Goal: Check status: Check status

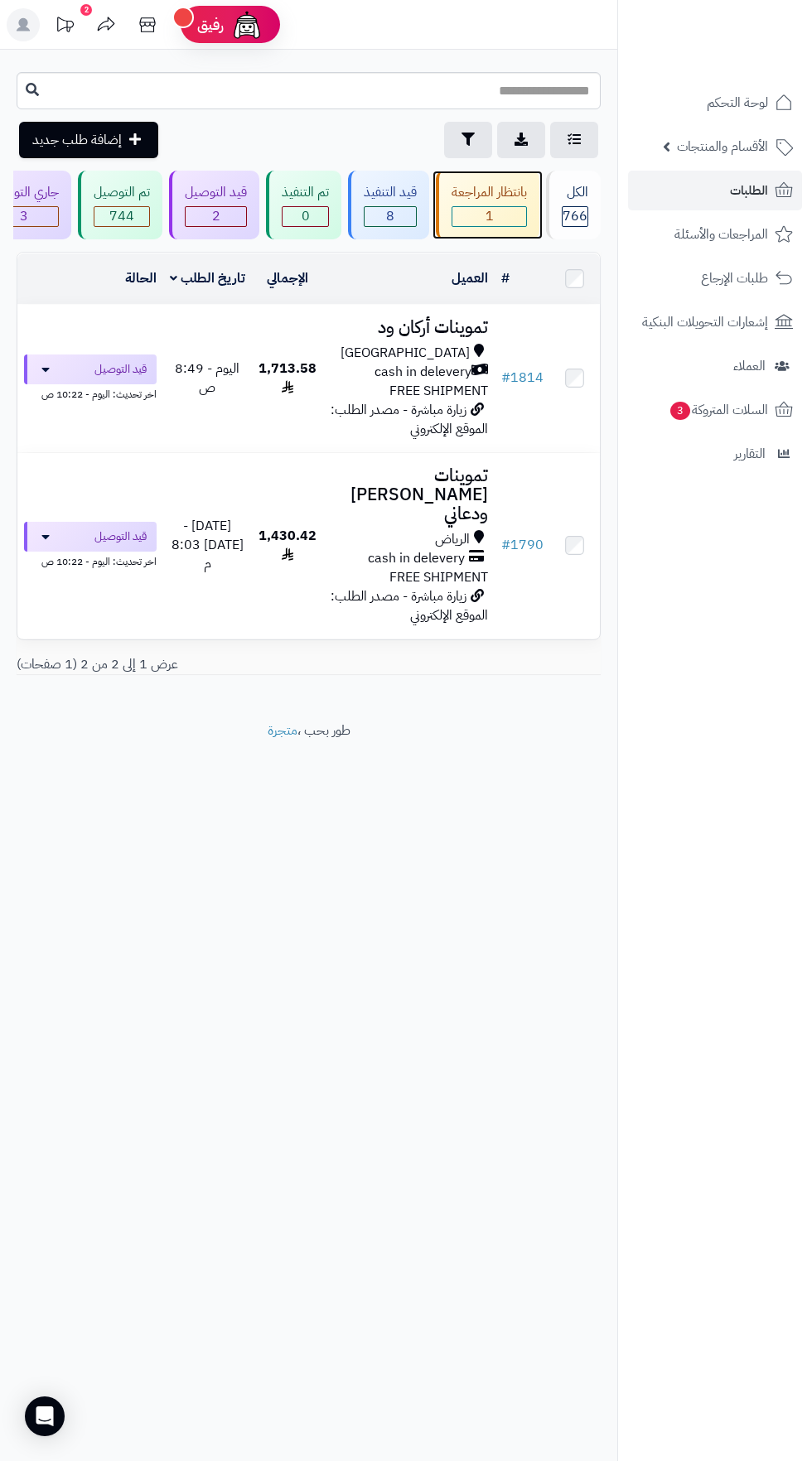
click at [490, 210] on span "1" at bounding box center [489, 217] width 74 height 19
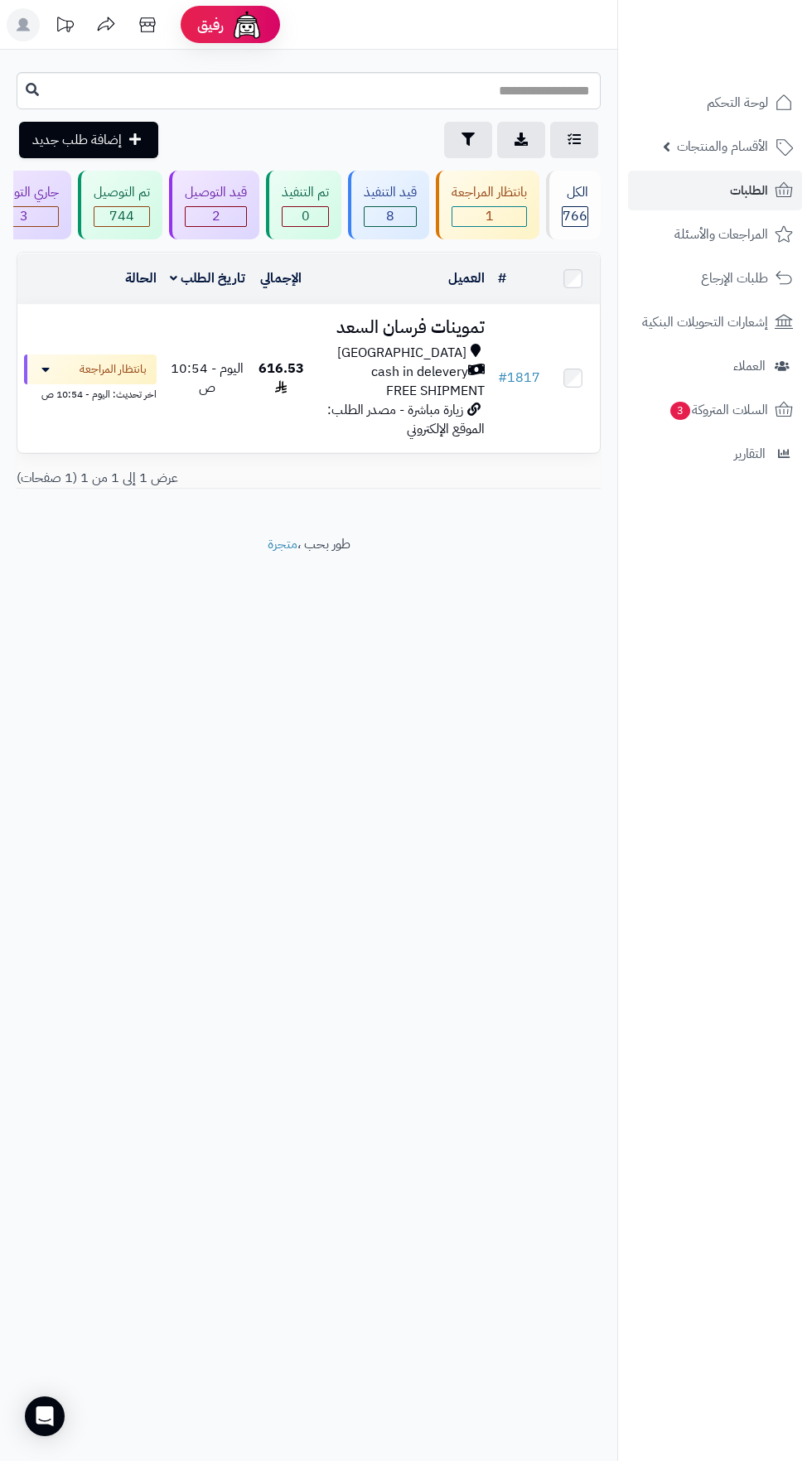
click at [474, 387] on span "FREE SHIPMENT" at bounding box center [435, 390] width 98 height 20
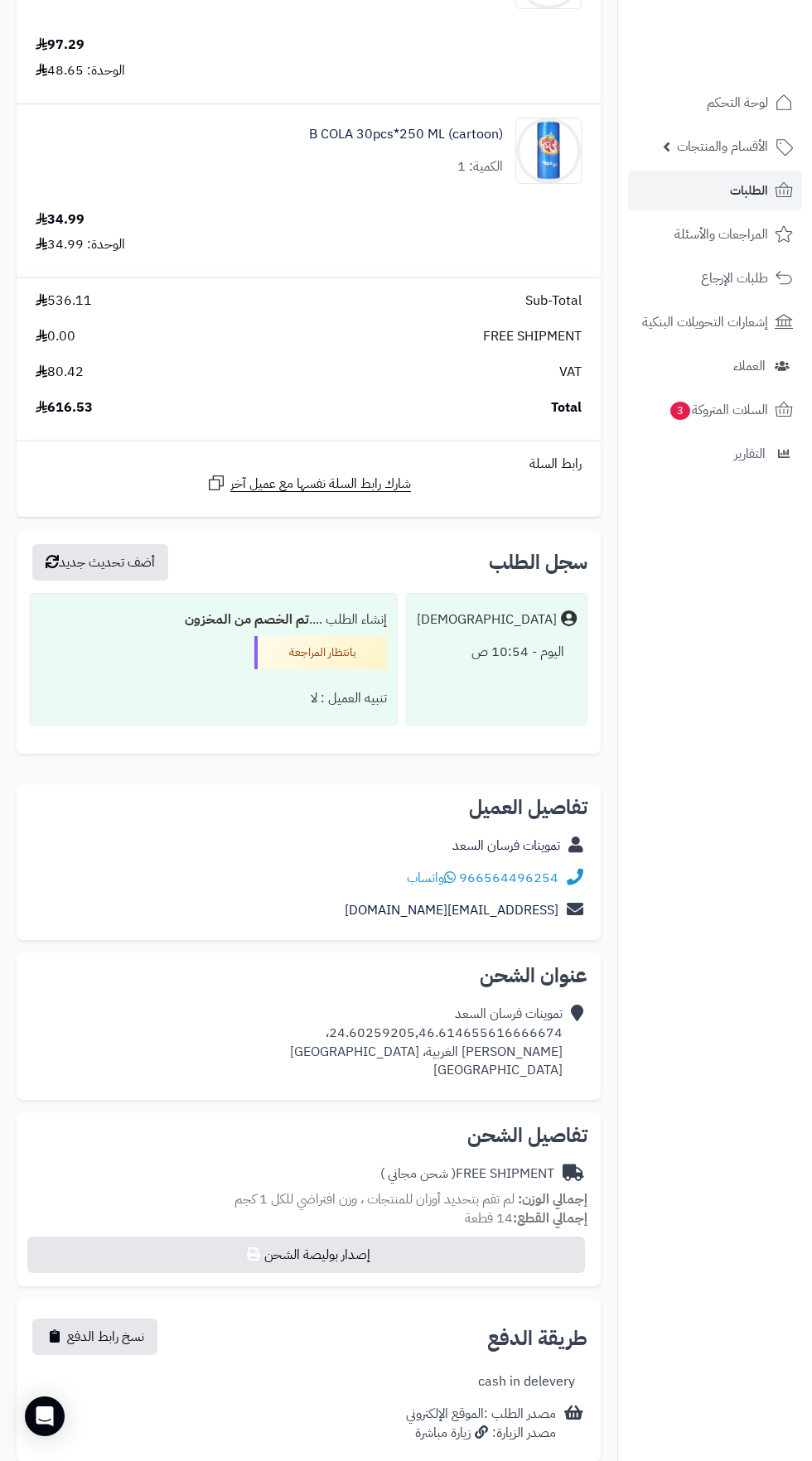
scroll to position [1845, 0]
